Goal: Task Accomplishment & Management: Complete application form

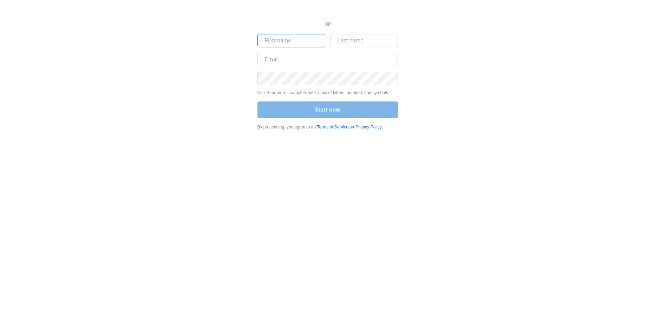
click at [284, 44] on input "text" at bounding box center [292, 40] width 68 height 13
type input "[PERSON_NAME]"
type input "Kleyn"
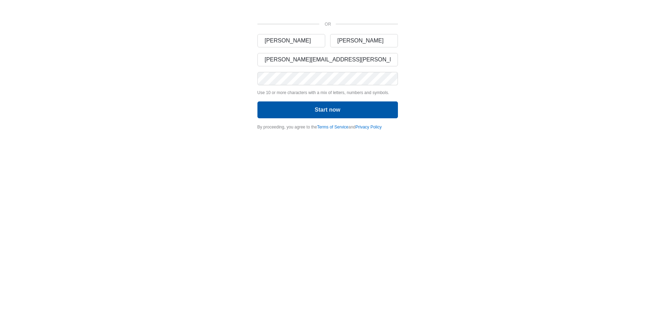
click at [311, 111] on button "Start now" at bounding box center [328, 110] width 141 height 17
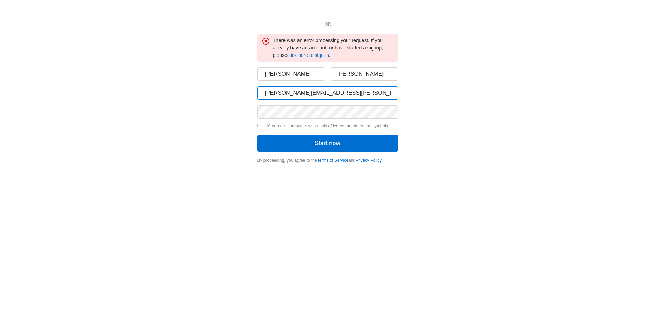
click at [299, 92] on input "thomas.kleyn@madwire.com" at bounding box center [328, 92] width 141 height 13
type input "thomas.kleyn+pastrami9000@madwire.com"
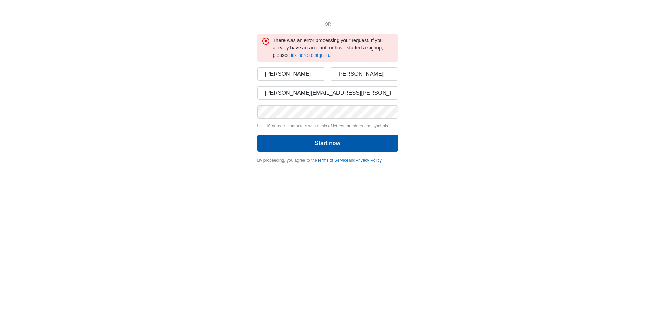
click at [332, 145] on button "Start now" at bounding box center [328, 143] width 141 height 17
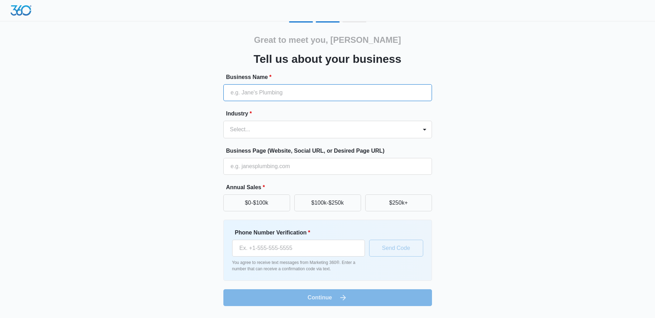
click at [265, 94] on input "Business Name *" at bounding box center [328, 92] width 209 height 17
type input "Pastrami's Sandwichatorium"
click at [257, 129] on div at bounding box center [319, 130] width 179 height 10
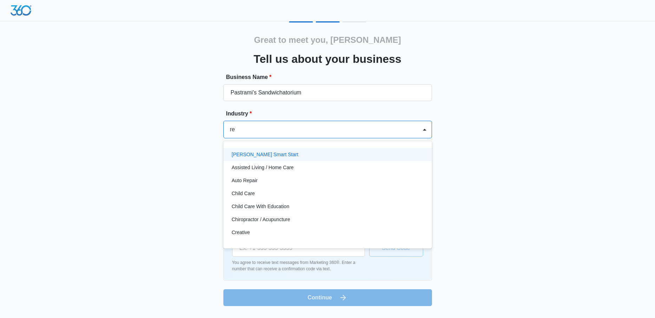
type input "res"
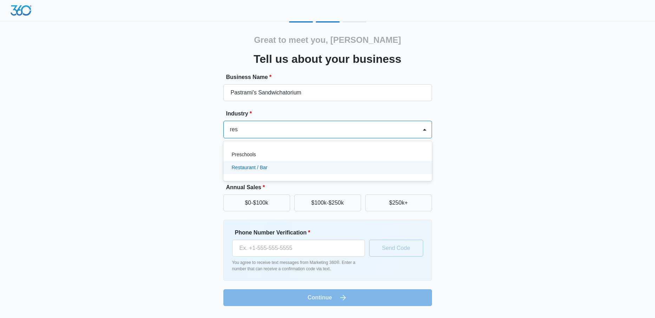
click at [255, 167] on p "Restaurant / Bar" at bounding box center [250, 167] width 36 height 7
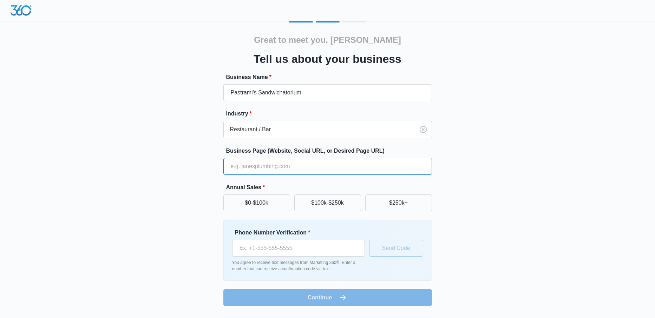
click at [266, 166] on input "Business Page (Website, Social URL, or Desired Page URL)" at bounding box center [328, 166] width 209 height 17
type input "www.zombo.com"
click at [383, 203] on button "$250k+" at bounding box center [399, 203] width 67 height 17
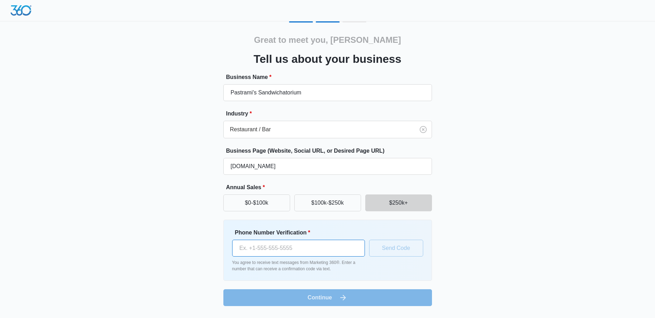
click at [290, 249] on input "Phone Number Verification *" at bounding box center [298, 248] width 133 height 17
drag, startPoint x: 289, startPoint y: 246, endPoint x: 224, endPoint y: 245, distance: 64.7
click at [224, 245] on div "Phone Number Verification * (970) 456-3578 You agree to receive text messages f…" at bounding box center [328, 250] width 209 height 61
type input "(970) 219-6323"
click at [396, 249] on button "Send Code" at bounding box center [396, 248] width 54 height 17
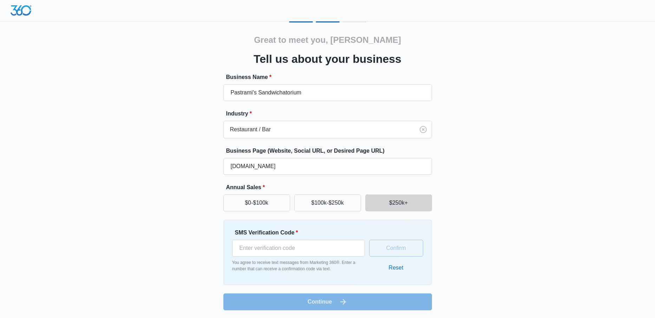
scroll to position [1, 0]
click at [270, 246] on input "SMS Verification Code *" at bounding box center [298, 247] width 133 height 17
type input "147150"
click at [392, 248] on button "Confirm" at bounding box center [396, 247] width 54 height 17
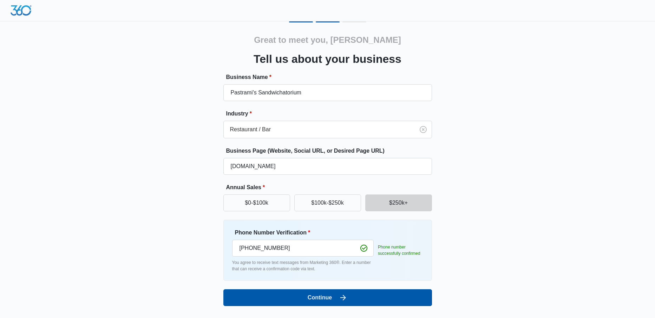
click at [330, 299] on button "Continue" at bounding box center [328, 298] width 209 height 17
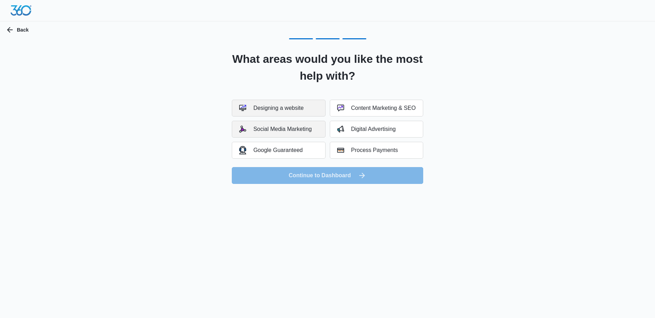
drag, startPoint x: 295, startPoint y: 108, endPoint x: 293, endPoint y: 123, distance: 15.6
click at [295, 108] on div "Designing a website" at bounding box center [271, 108] width 64 height 7
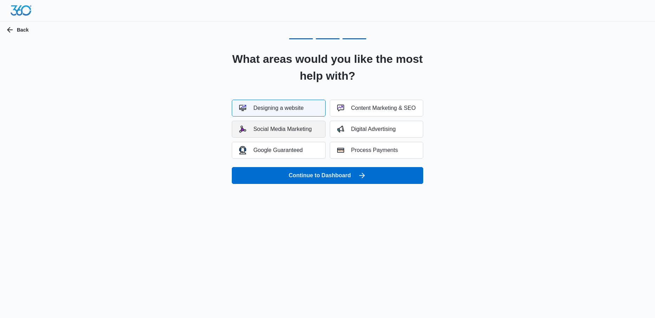
drag, startPoint x: 292, startPoint y: 127, endPoint x: 292, endPoint y: 137, distance: 9.5
click at [292, 127] on div "Social Media Marketing" at bounding box center [275, 129] width 72 height 7
drag, startPoint x: 291, startPoint y: 151, endPoint x: 303, endPoint y: 153, distance: 12.7
click at [291, 151] on div "Google Guaranteed" at bounding box center [271, 150] width 64 height 8
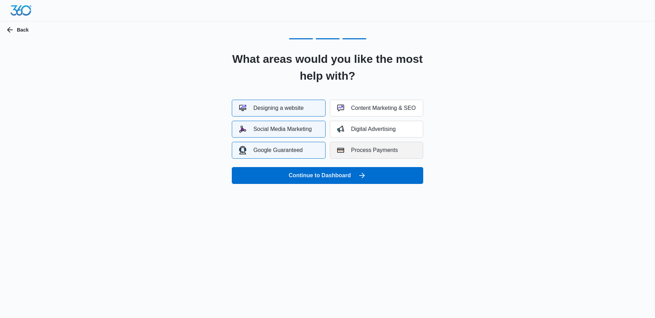
click at [363, 151] on div "Process Payments" at bounding box center [367, 150] width 61 height 7
click at [364, 125] on button "Digital Advertising" at bounding box center [376, 129] width 93 height 17
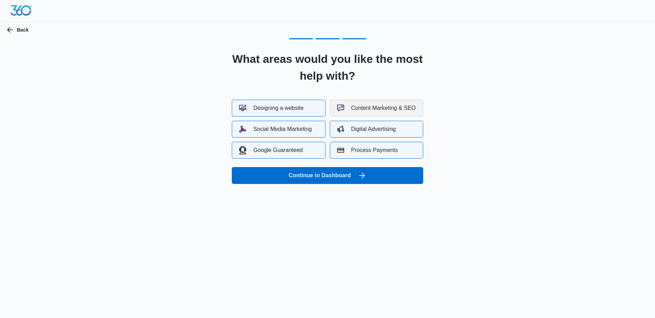
click at [364, 110] on div "Content Marketing & SEO" at bounding box center [376, 108] width 79 height 7
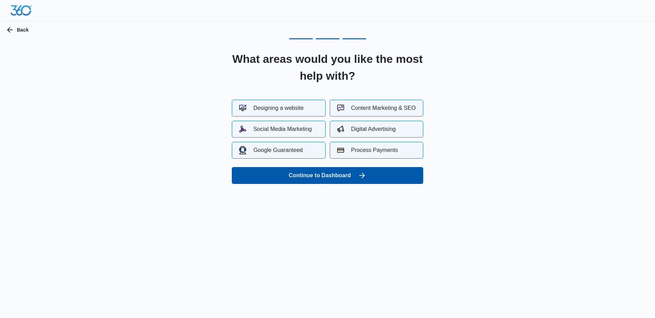
click at [345, 175] on button "Continue to Dashboard" at bounding box center [327, 175] width 191 height 17
